Goal: Task Accomplishment & Management: Manage account settings

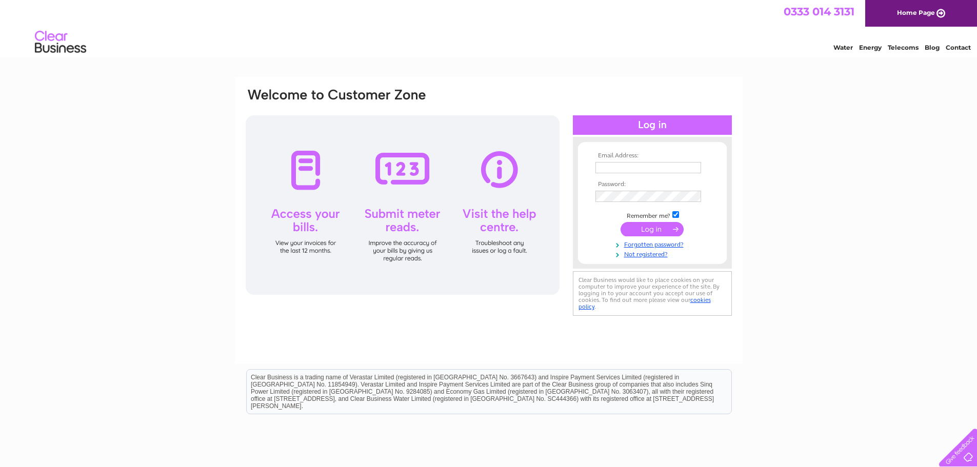
type input "accounts@culzeanbay.com"
click at [669, 230] on input "submit" at bounding box center [651, 229] width 63 height 14
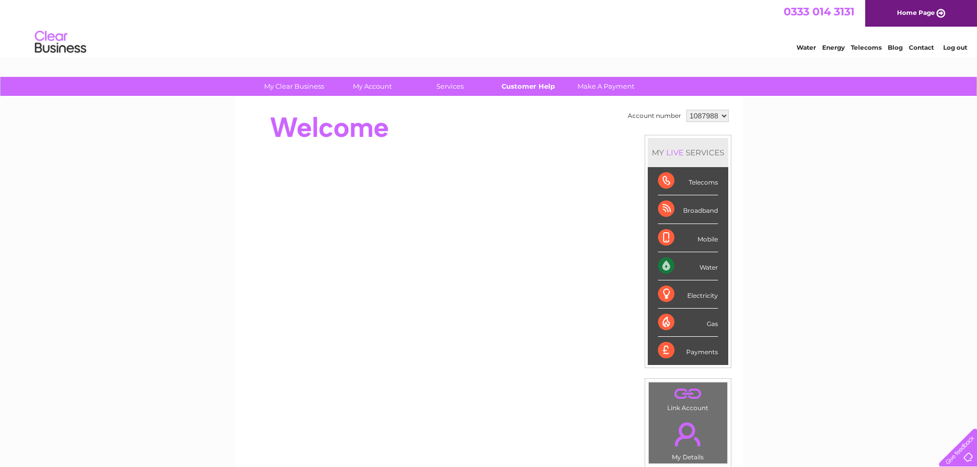
click at [514, 87] on link "Customer Help" at bounding box center [528, 86] width 85 height 19
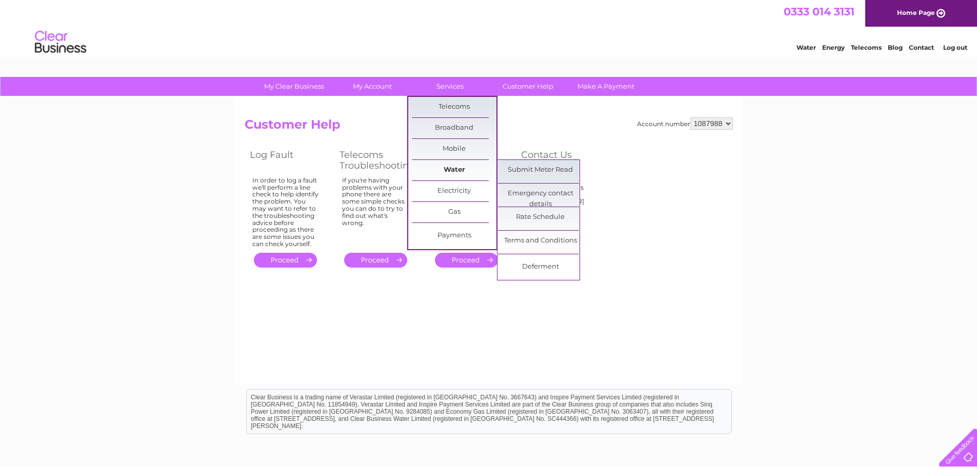
click at [459, 166] on link "Water" at bounding box center [454, 170] width 85 height 21
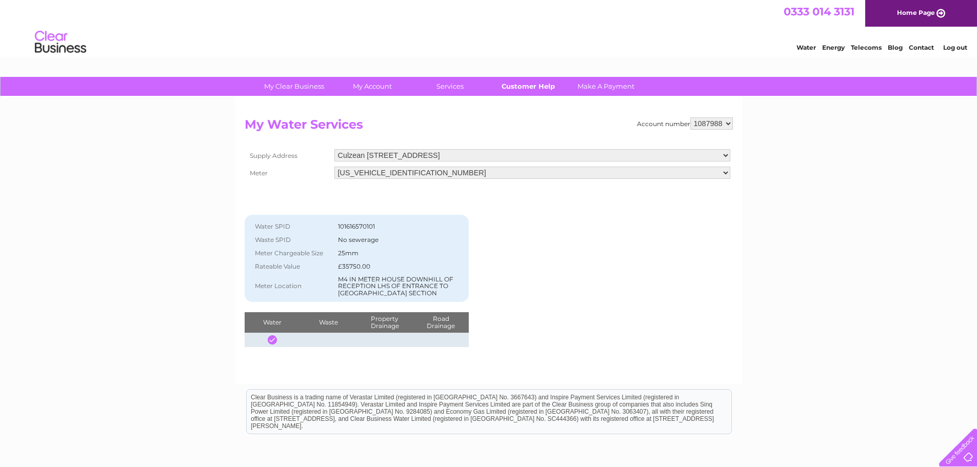
click at [537, 90] on link "Customer Help" at bounding box center [528, 86] width 85 height 19
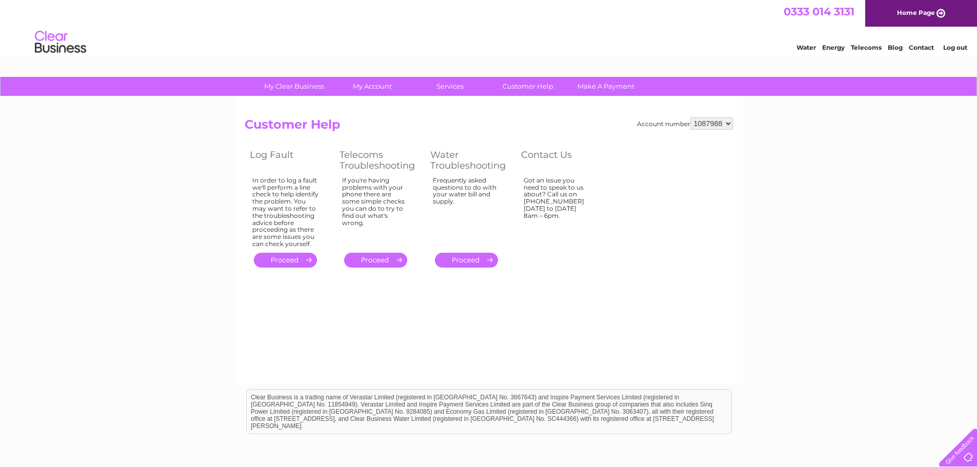
click at [910, 47] on link "Contact" at bounding box center [921, 48] width 25 height 8
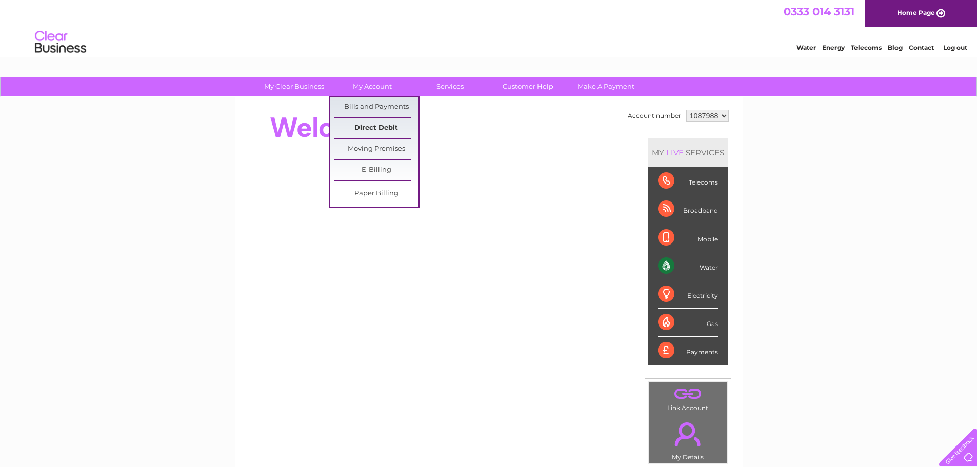
click at [380, 122] on link "Direct Debit" at bounding box center [376, 128] width 85 height 21
click at [375, 130] on link "Direct Debit" at bounding box center [376, 128] width 85 height 21
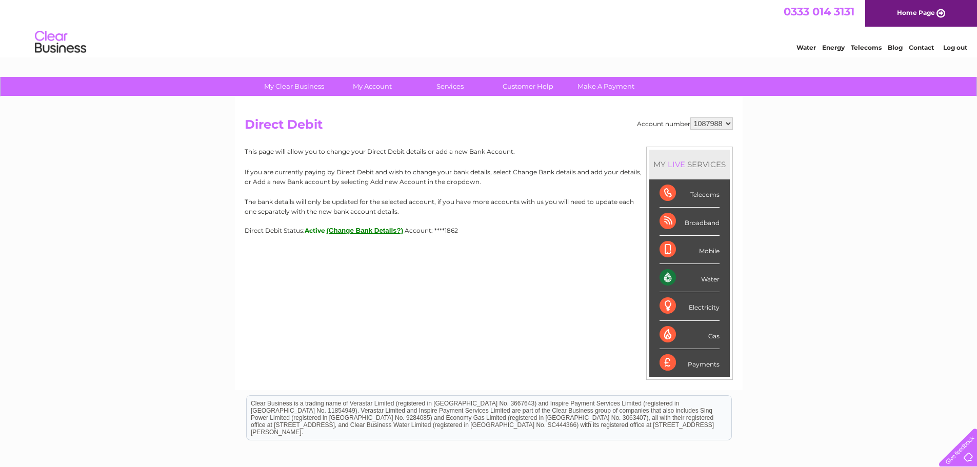
click at [358, 230] on button "(Change Bank Details?)" at bounding box center [365, 231] width 77 height 8
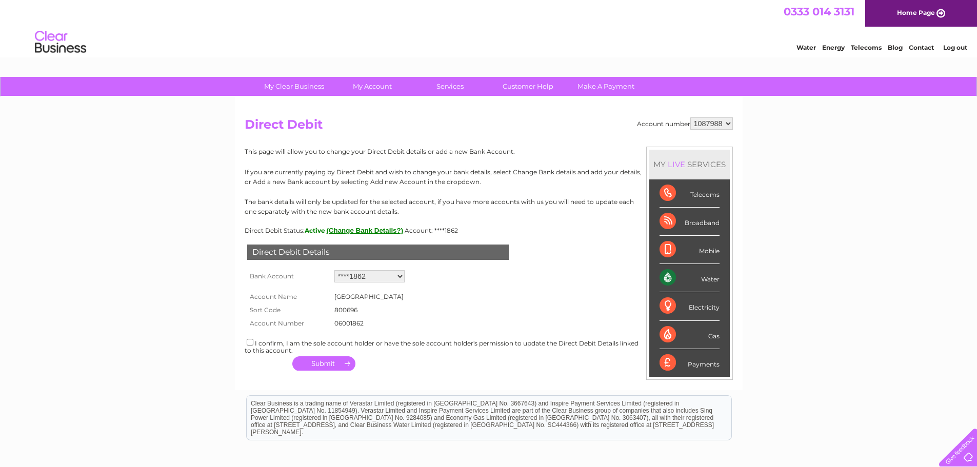
click at [375, 273] on select "Add new account ****1862 ****1862" at bounding box center [369, 276] width 70 height 12
drag, startPoint x: 375, startPoint y: 273, endPoint x: 375, endPoint y: 280, distance: 7.2
click at [375, 273] on select "Add new account ****1862 ****1862" at bounding box center [369, 276] width 70 height 12
click at [377, 271] on select "Add new account ****1862 ****1862" at bounding box center [369, 276] width 70 height 12
select select "0"
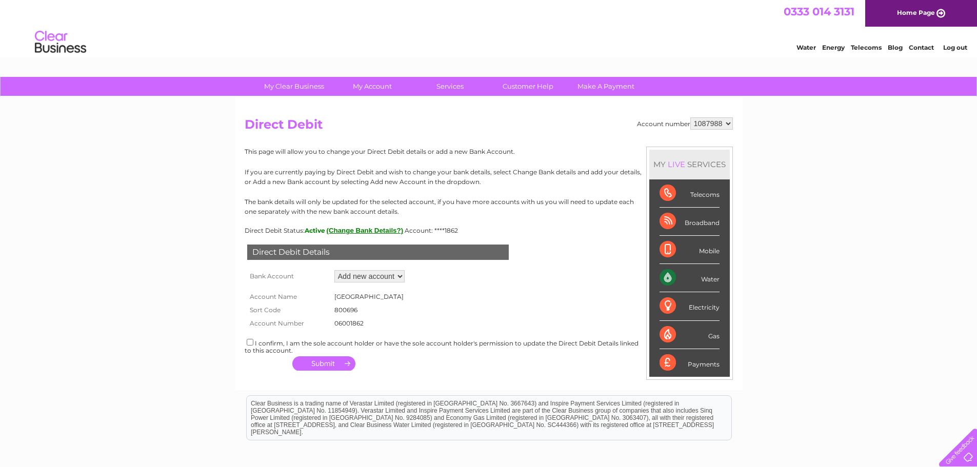
click at [334, 270] on select "Add new account ****1862 ****1862" at bounding box center [369, 276] width 70 height 12
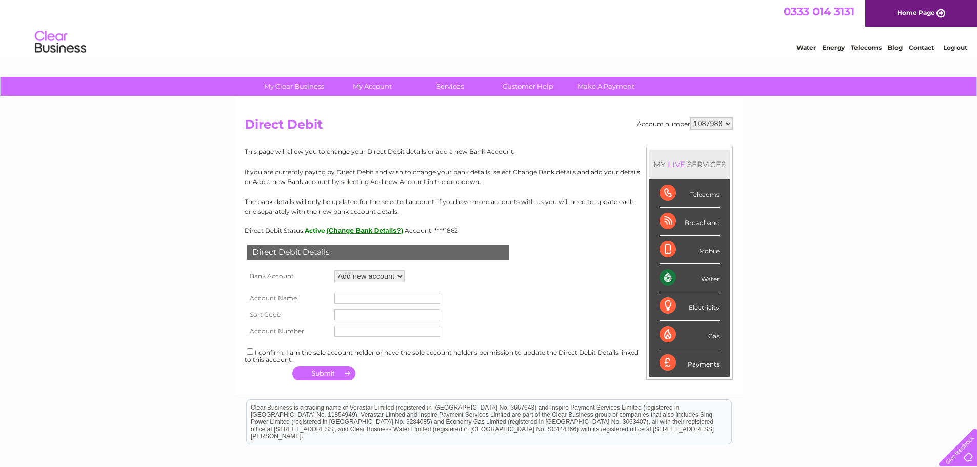
click at [349, 300] on input "text" at bounding box center [387, 298] width 106 height 11
type input "Culzean Bay Holiday Homes"
type input "203396"
type input "53032787"
click at [251, 352] on input "checkbox" at bounding box center [250, 351] width 7 height 7
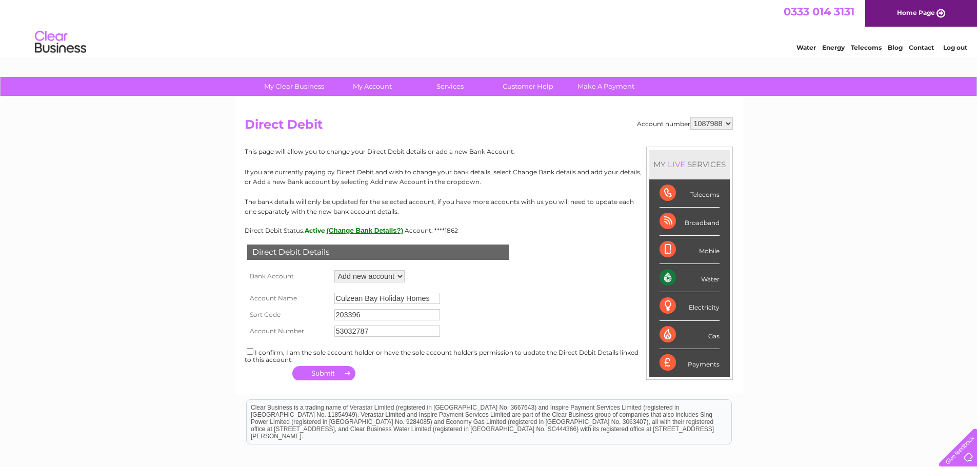
checkbox input "true"
click at [334, 375] on button "button" at bounding box center [323, 373] width 63 height 14
